Goal: Check status: Check status

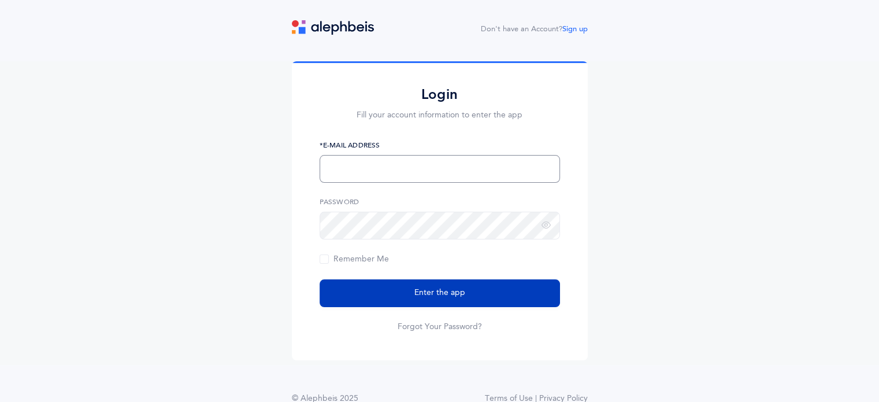
type input "[EMAIL_ADDRESS][DOMAIN_NAME]"
click at [406, 297] on button "Enter the app" at bounding box center [440, 293] width 240 height 28
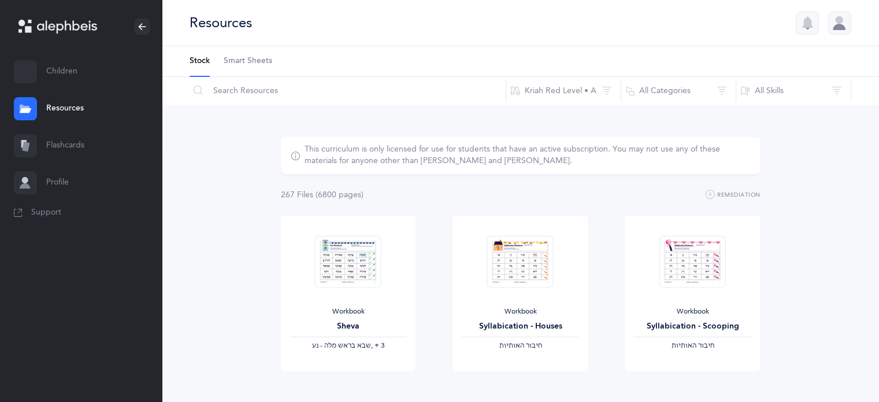
click at [85, 62] on link "Children" at bounding box center [81, 71] width 162 height 37
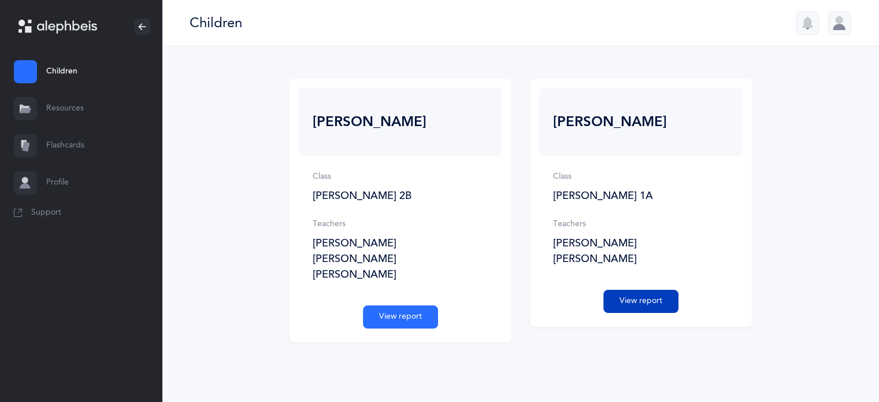
click at [604, 307] on button "View report" at bounding box center [641, 301] width 75 height 23
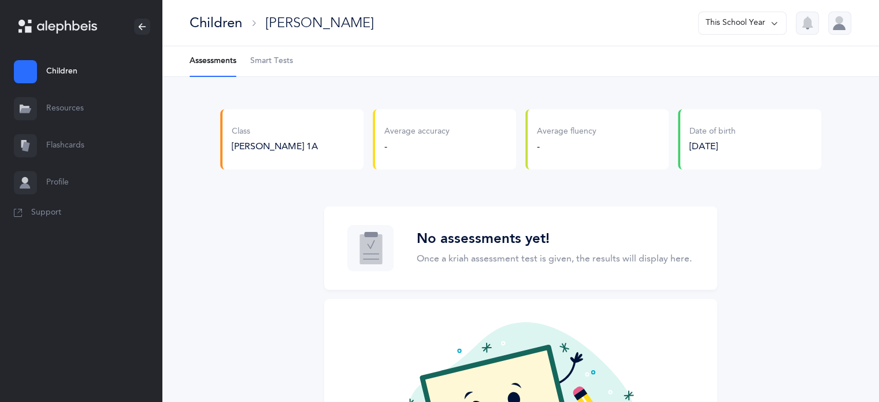
click at [99, 79] on link "Children" at bounding box center [81, 71] width 162 height 37
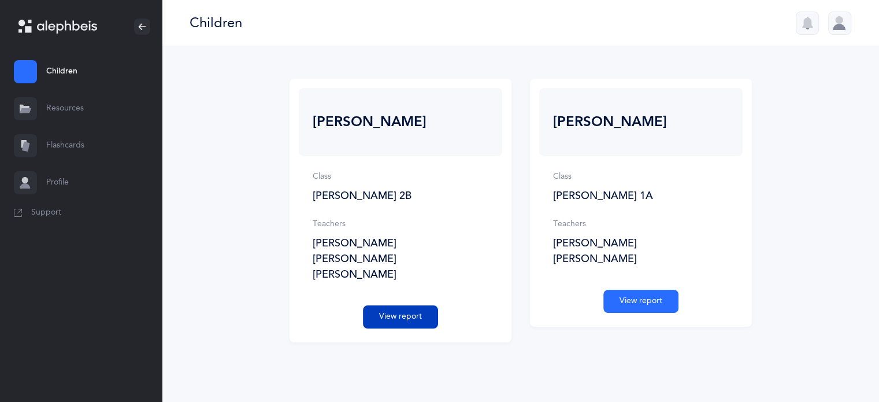
click at [390, 315] on button "View report" at bounding box center [400, 316] width 75 height 23
